Goal: Transaction & Acquisition: Purchase product/service

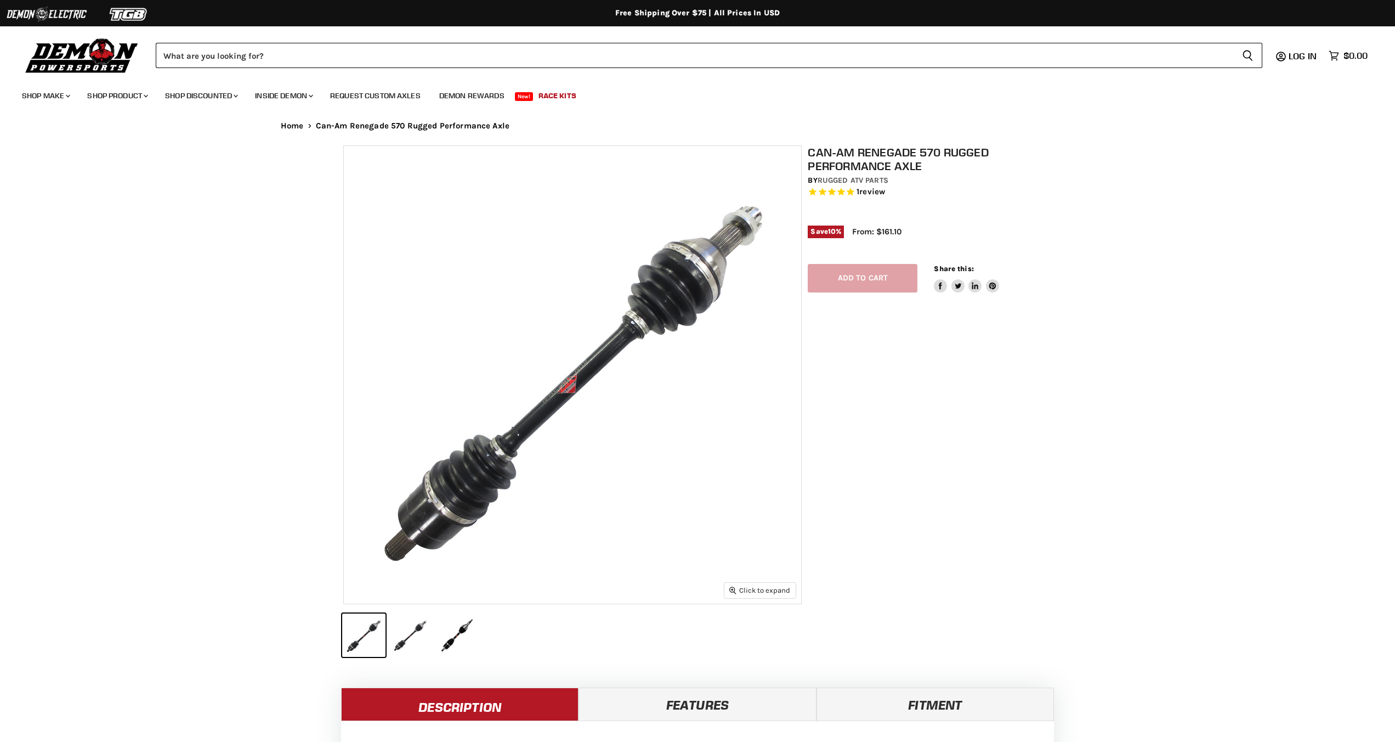
select select "******"
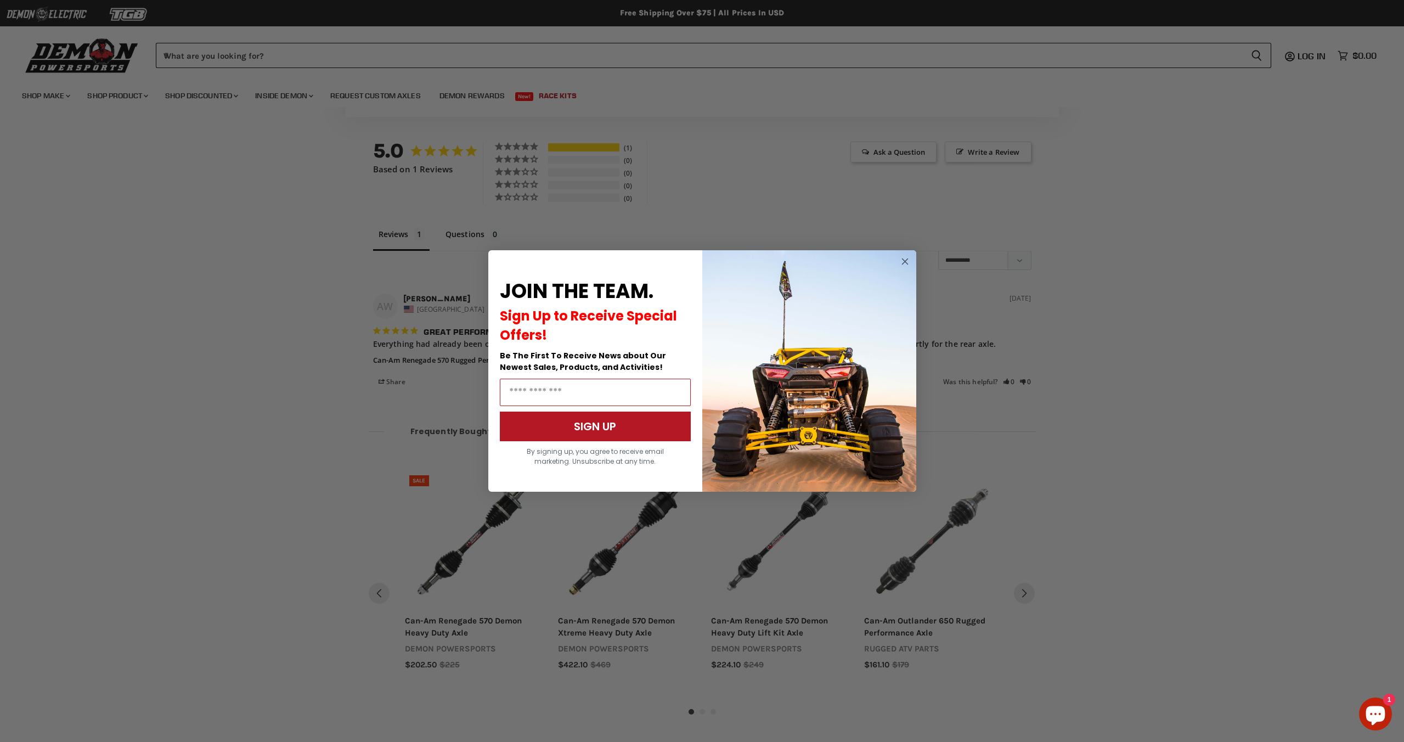
scroll to position [982, 0]
